Goal: Use online tool/utility: Utilize a website feature to perform a specific function

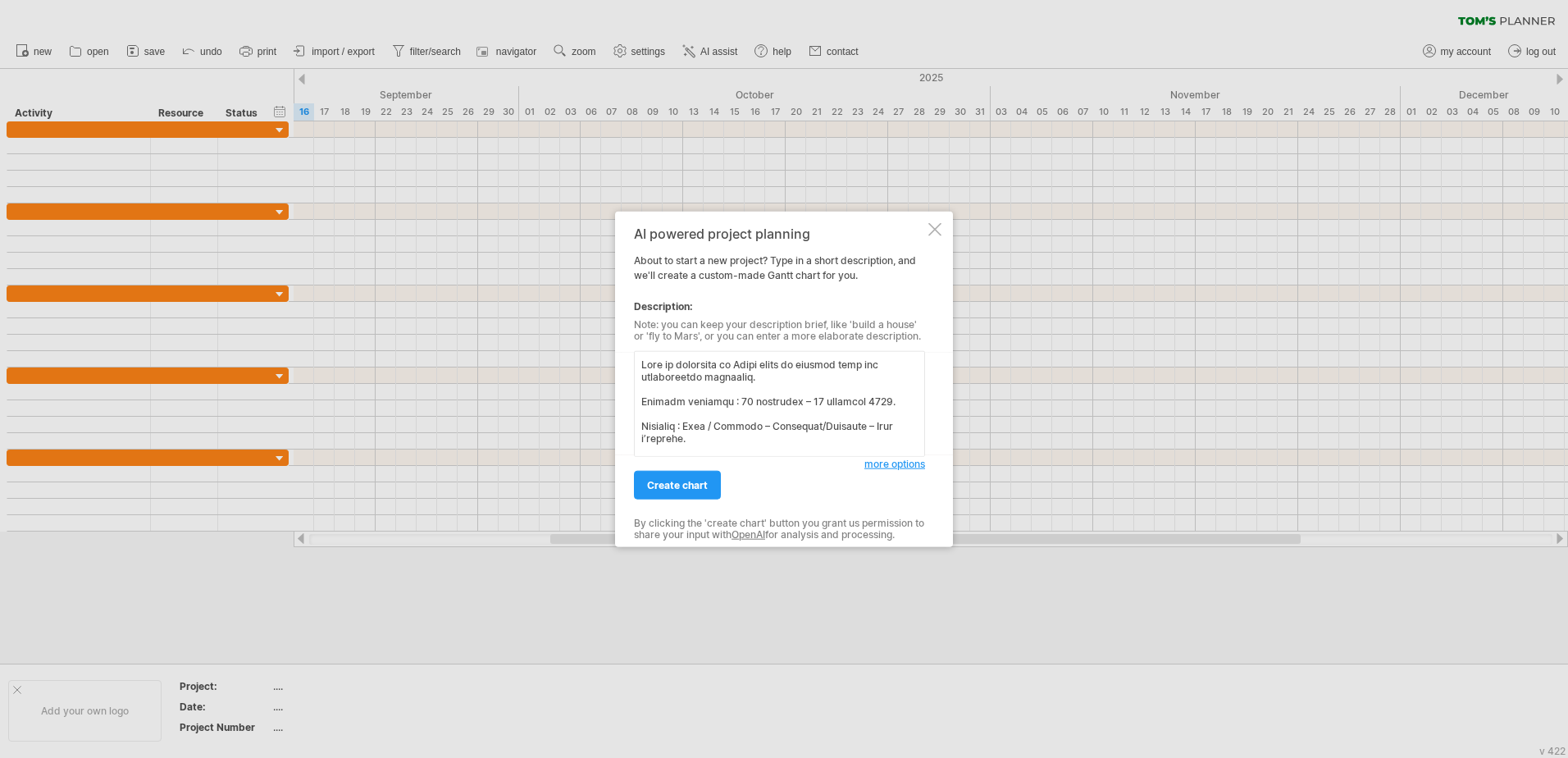
scroll to position [1109, 0]
type textarea "Lore ip dolorsita co Adipi elits do eiusmod temp inc utlaboreetdo magnaaliq. En…"
click at [694, 483] on span "create chart" at bounding box center [677, 485] width 60 height 13
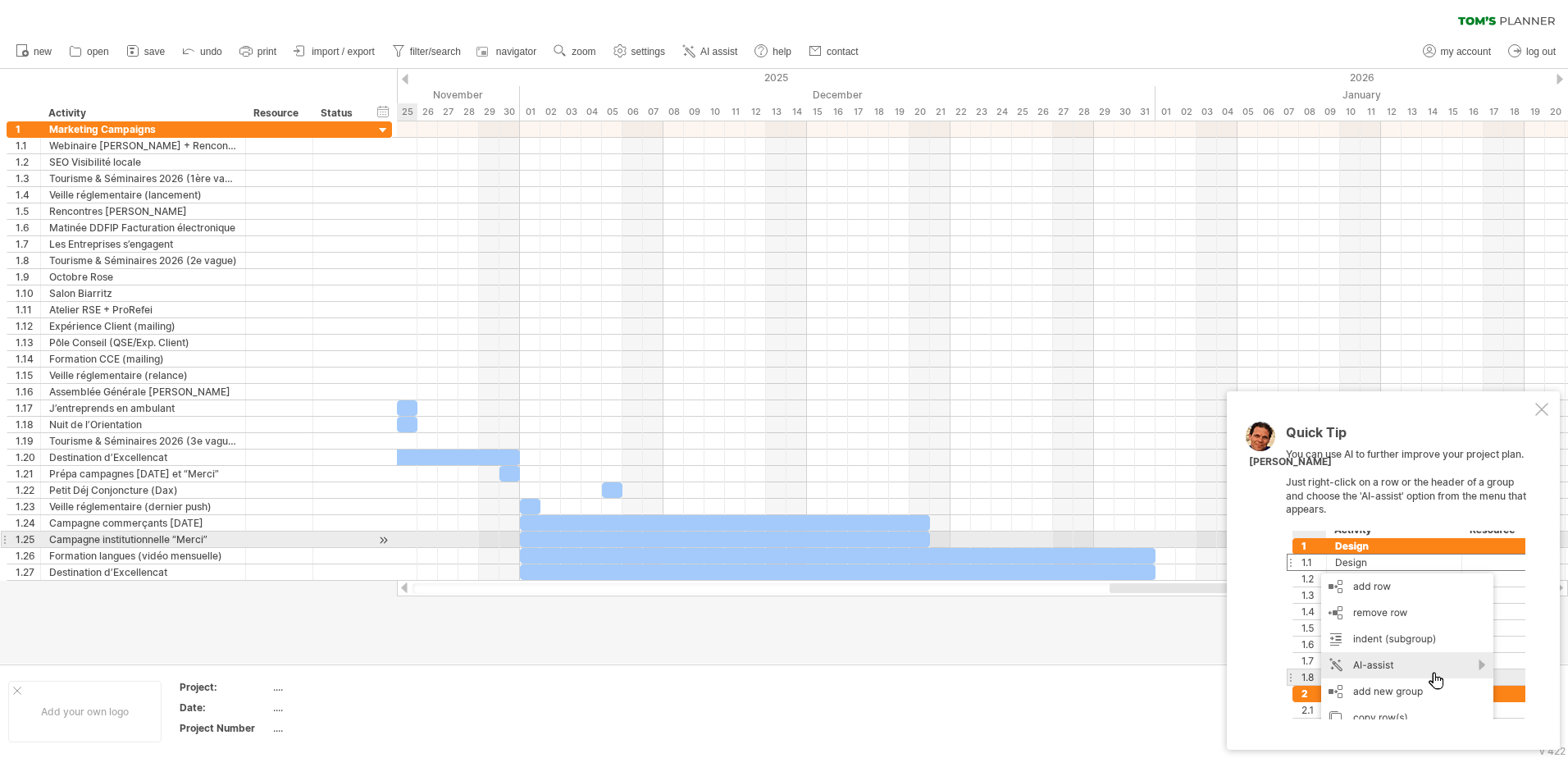
drag, startPoint x: 909, startPoint y: 586, endPoint x: 1567, endPoint y: 529, distance: 660.5
click at [1559, 543] on div "Trying to reach [DOMAIN_NAME] Connected again... 0% clear filter new 1" at bounding box center [784, 379] width 1568 height 758
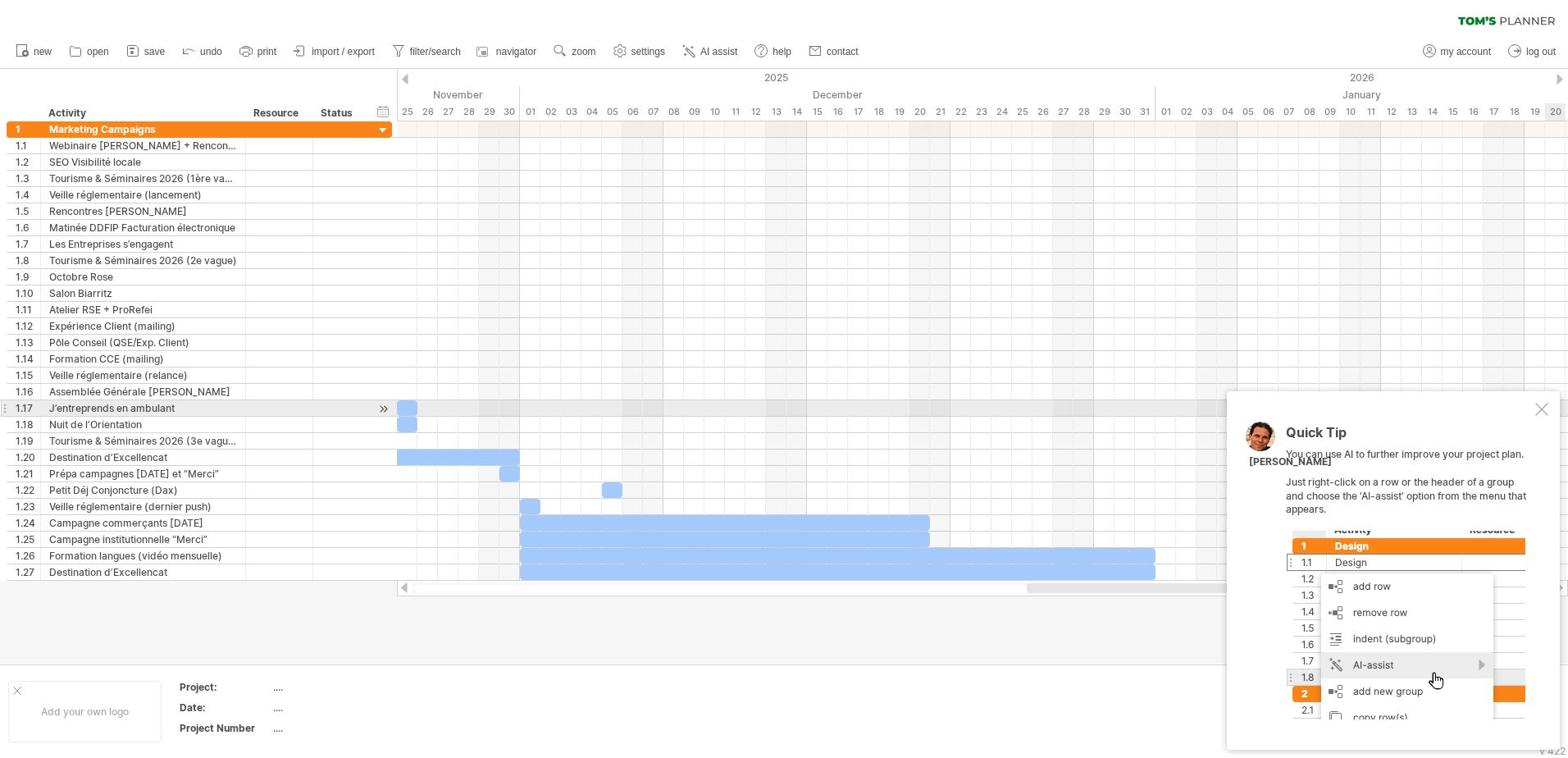
click at [1539, 413] on div at bounding box center [1542, 410] width 13 height 13
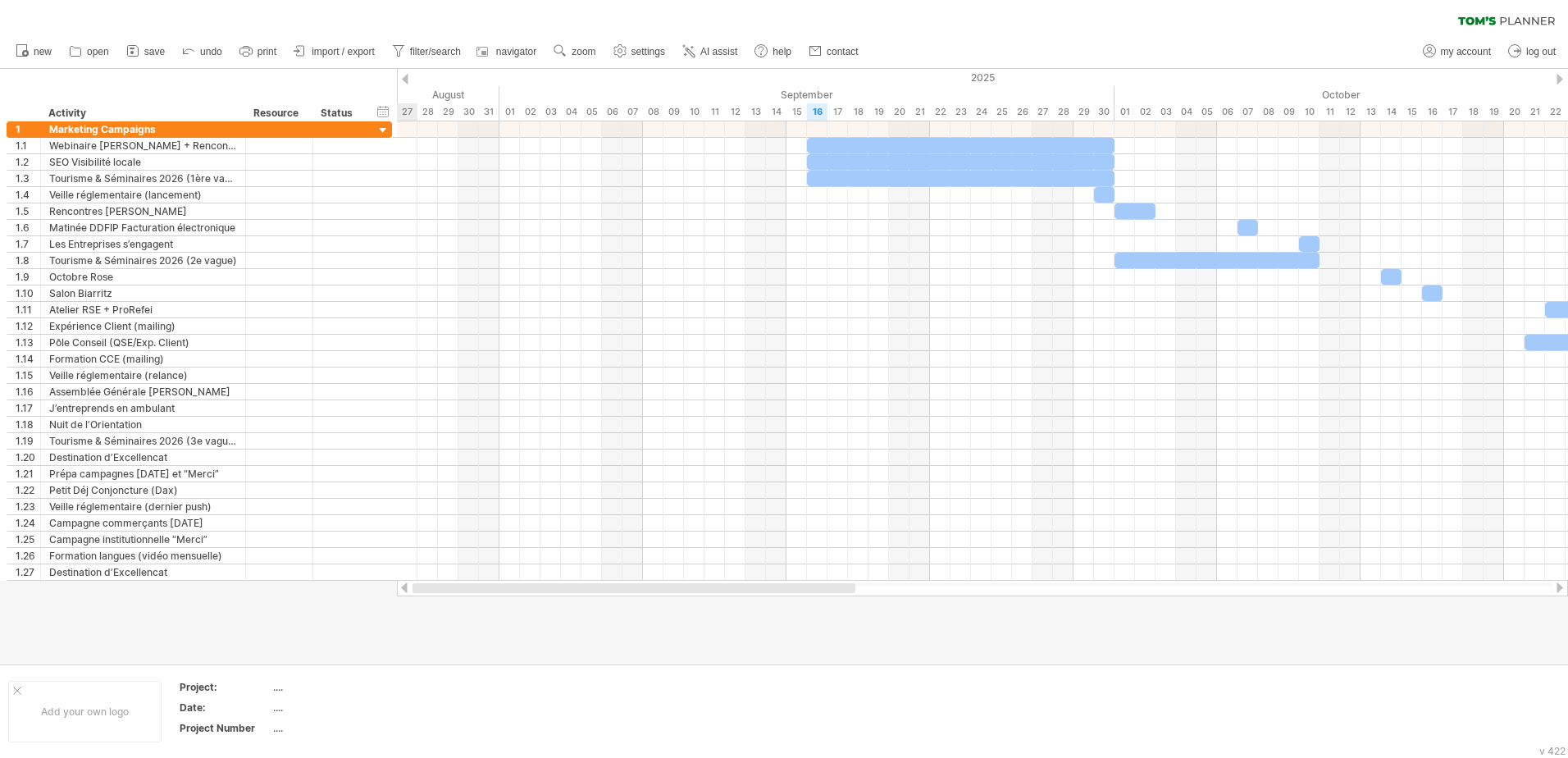
drag, startPoint x: 1105, startPoint y: 587, endPoint x: 353, endPoint y: 641, distance: 753.9
click at [353, 641] on div "Trying to reach [DOMAIN_NAME] Connected again... 0% clear filter new 1" at bounding box center [784, 379] width 1568 height 758
drag, startPoint x: 242, startPoint y: 120, endPoint x: 277, endPoint y: 111, distance: 36.1
click at [281, 111] on div at bounding box center [284, 113] width 6 height 17
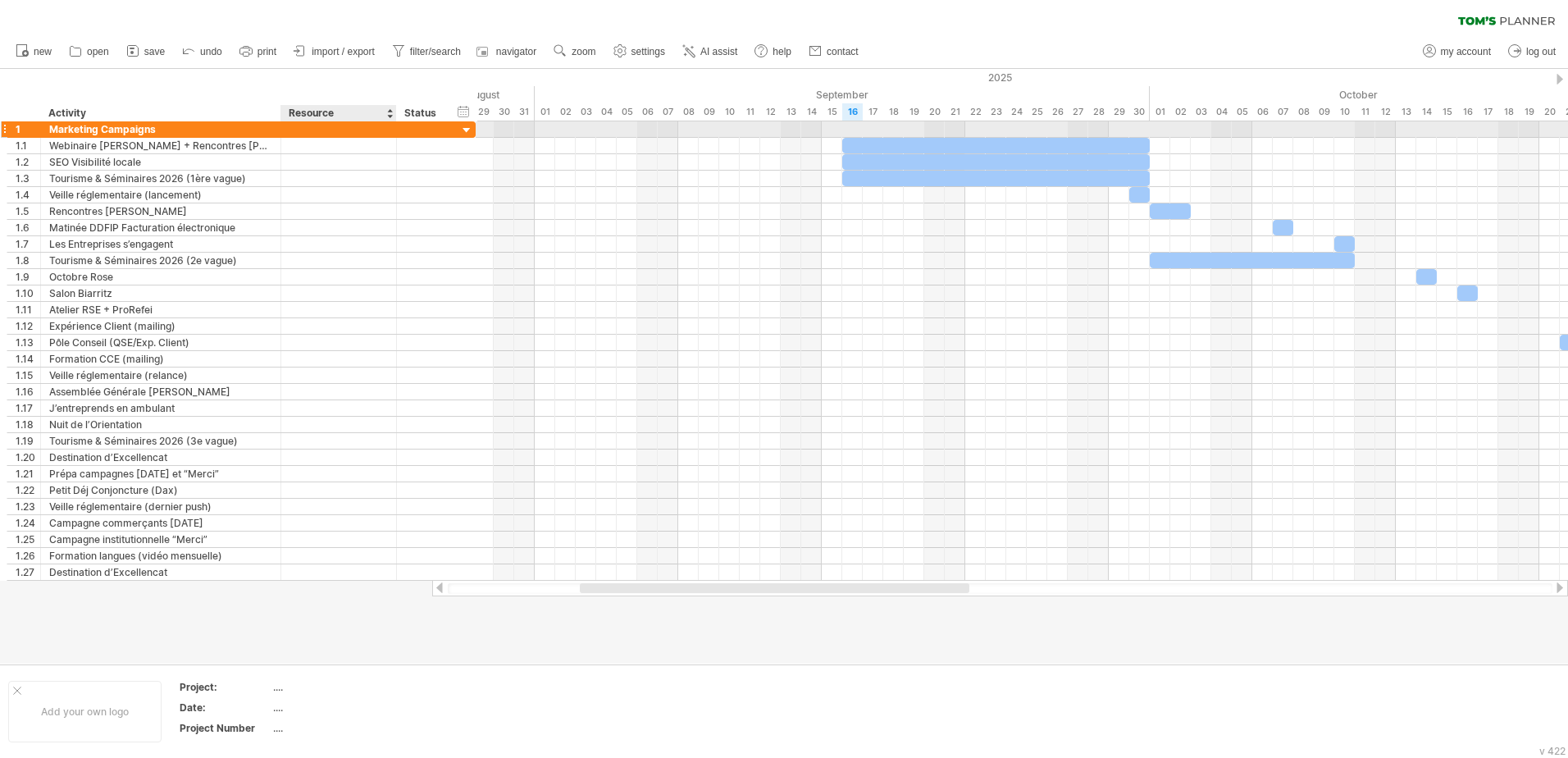
drag, startPoint x: 345, startPoint y: 123, endPoint x: 408, endPoint y: 123, distance: 63.0
click at [395, 122] on div at bounding box center [395, 130] width 8 height 17
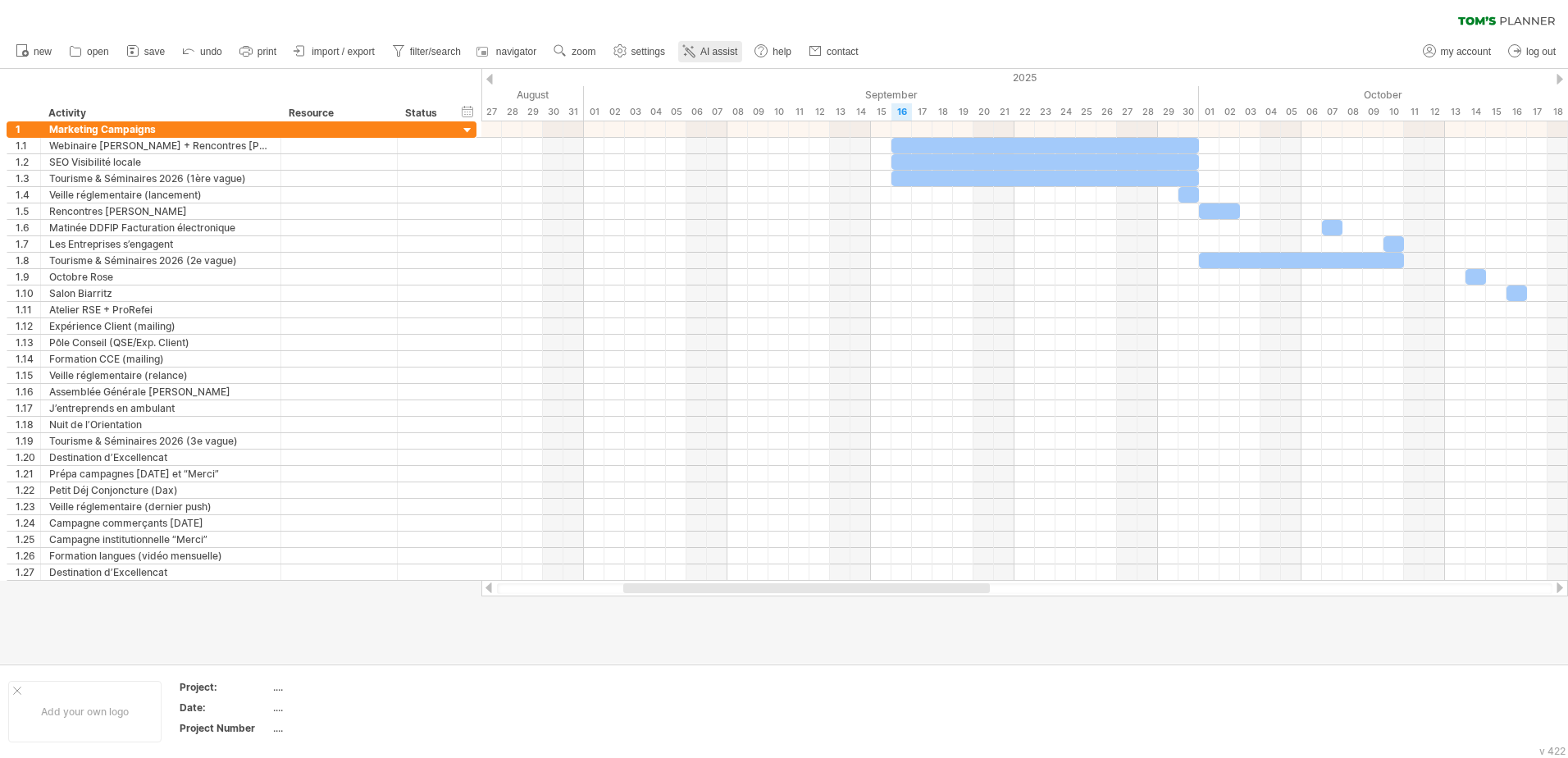
click at [729, 59] on link "AI assist" at bounding box center [710, 51] width 64 height 21
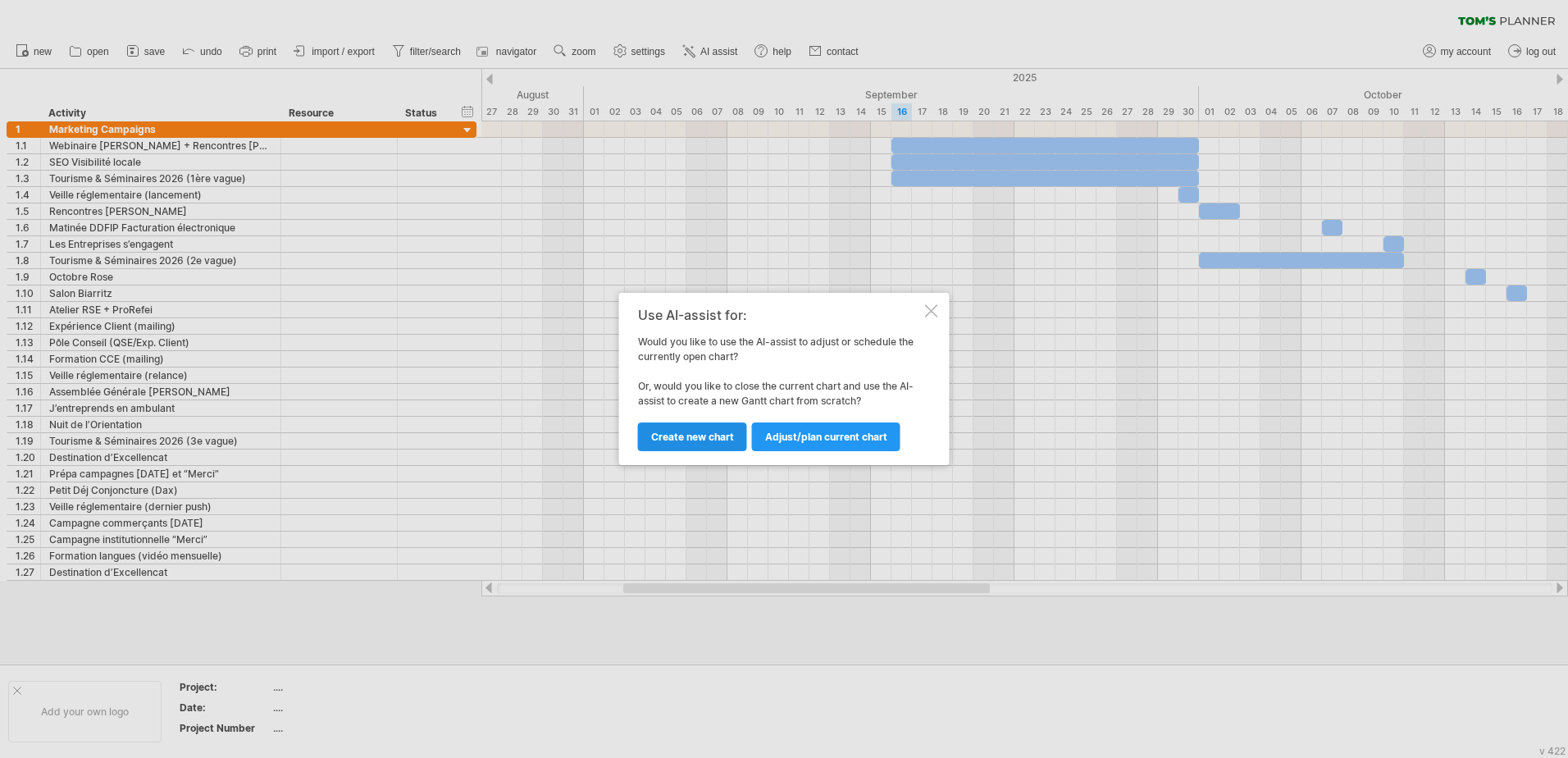
click at [676, 437] on span "Create new chart" at bounding box center [692, 436] width 83 height 13
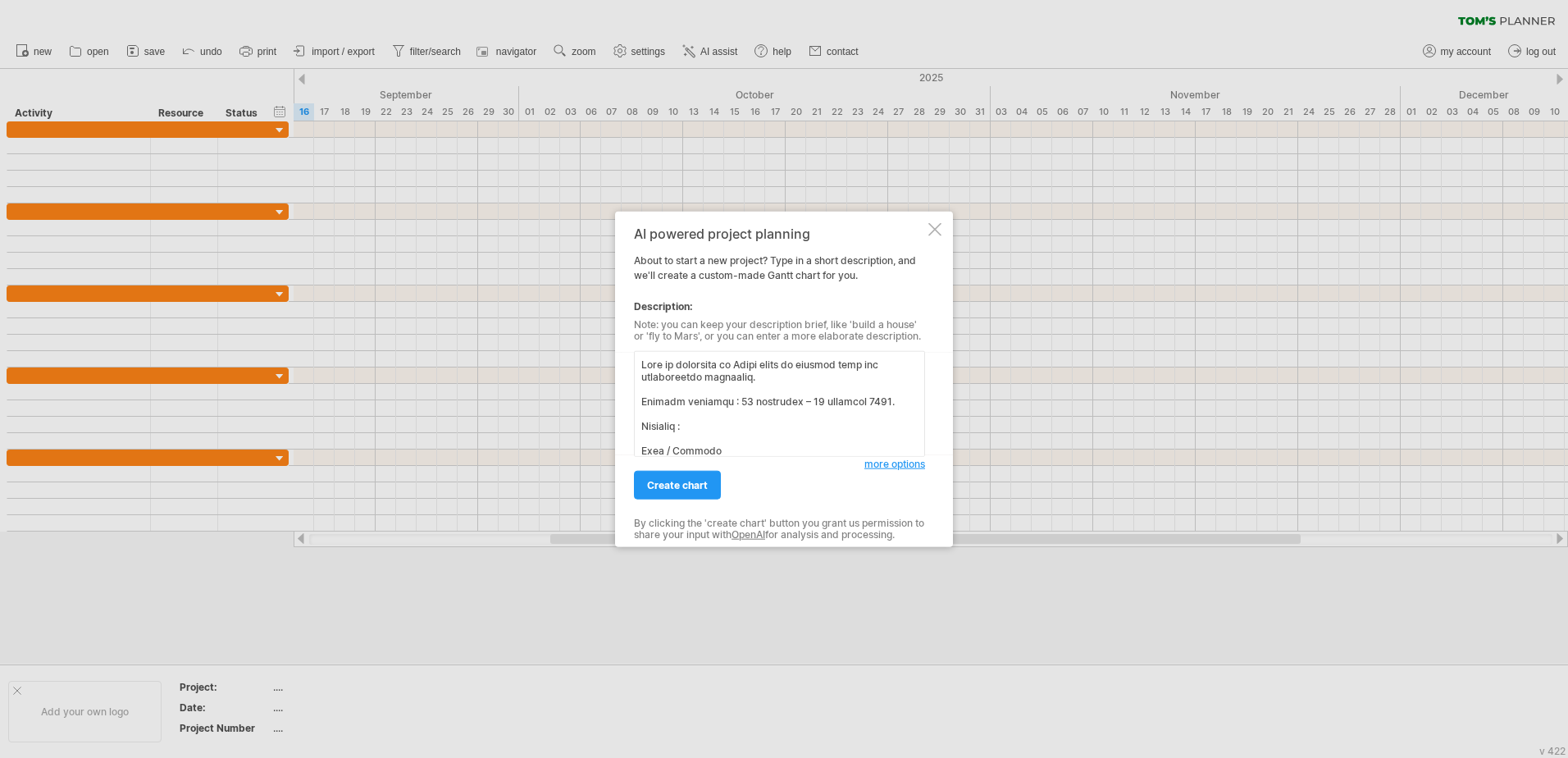
scroll to position [1170, 0]
type textarea "Lore ip dolorsita co Adipi elits do eiusmod temp inc utlaboreetdo magnaaliq. En…"
click at [701, 479] on span "create chart" at bounding box center [677, 485] width 60 height 13
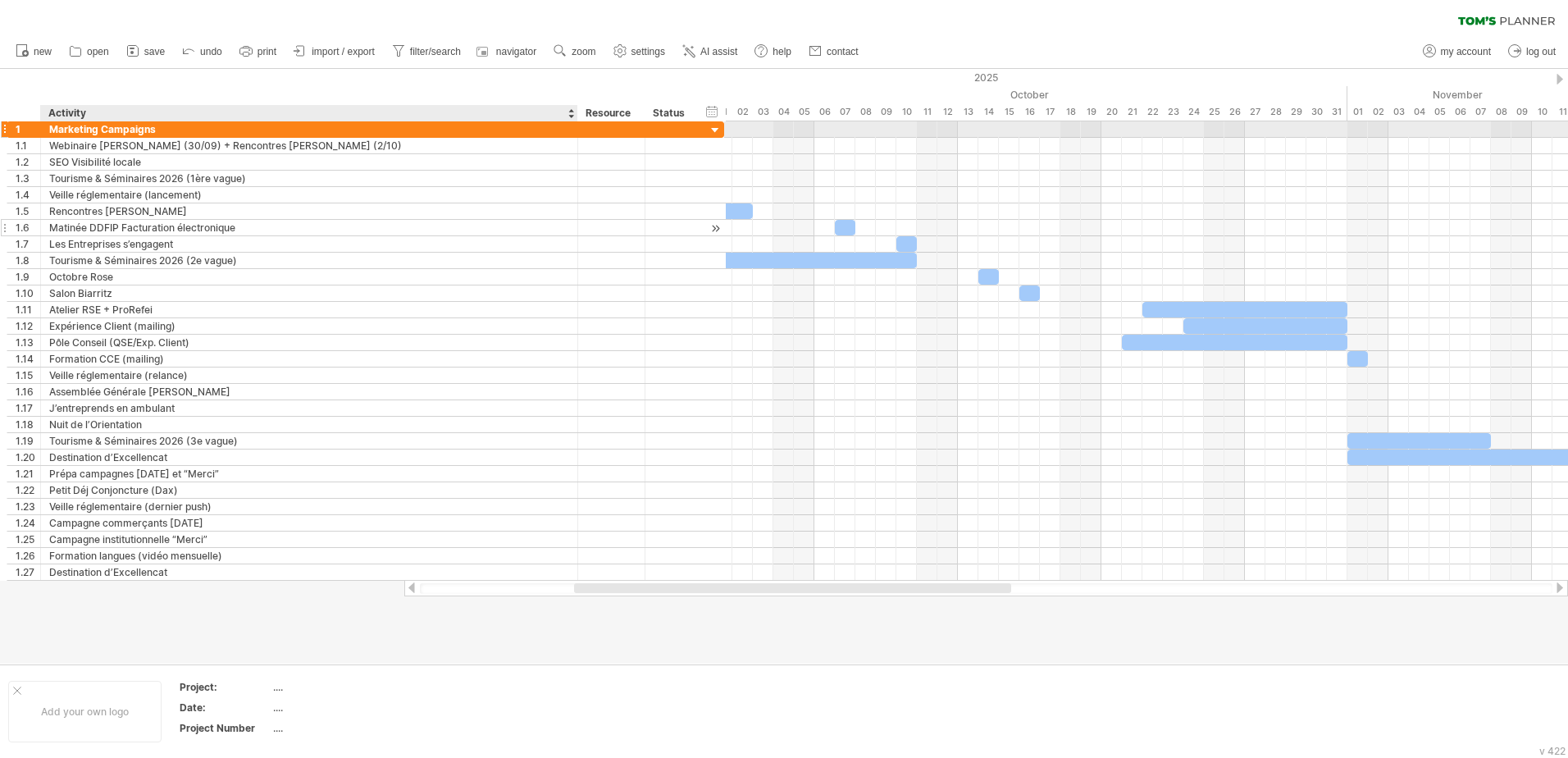
drag, startPoint x: 251, startPoint y: 124, endPoint x: 577, endPoint y: 224, distance: 341.0
click at [577, 224] on div "**********" at bounding box center [365, 351] width 718 height 459
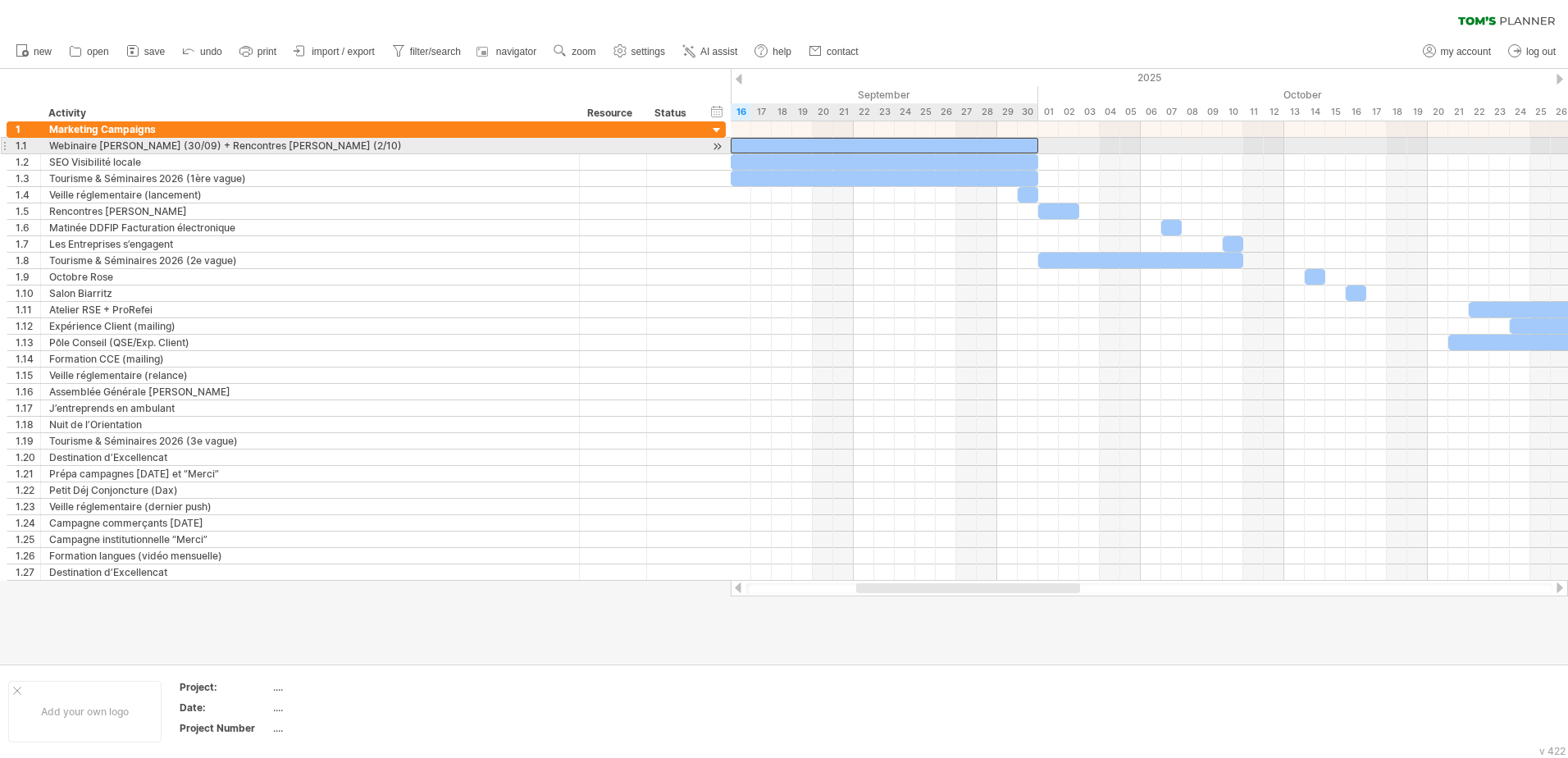
click at [797, 141] on div at bounding box center [884, 145] width 307 height 16
click at [843, 153] on div at bounding box center [1149, 146] width 838 height 17
